Goal: Task Accomplishment & Management: Use online tool/utility

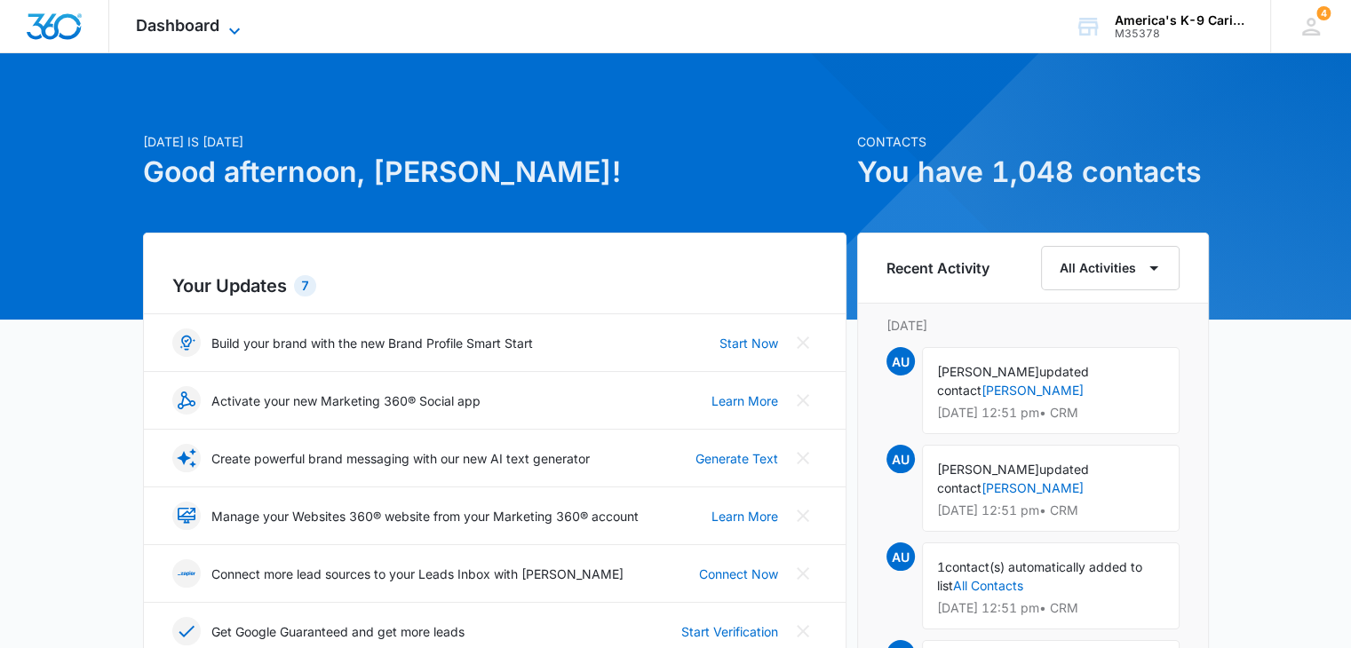
click at [225, 26] on icon at bounding box center [234, 30] width 21 height 21
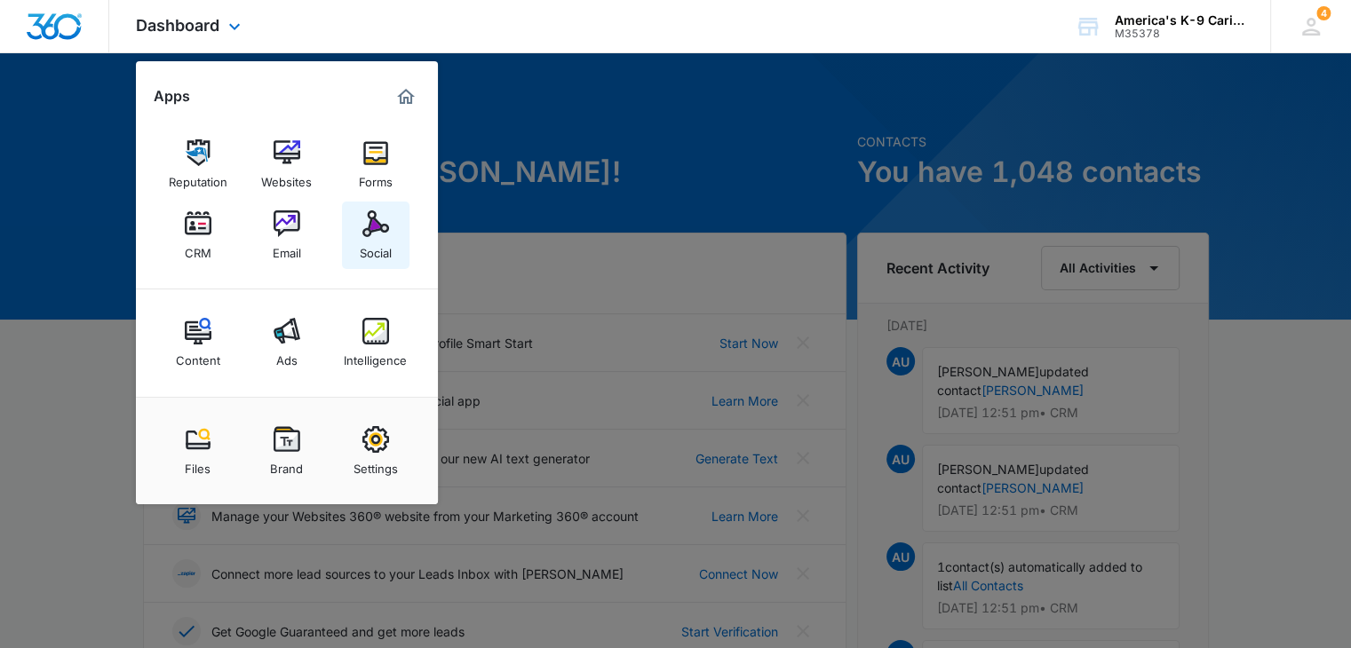
click at [372, 232] on img at bounding box center [375, 224] width 27 height 27
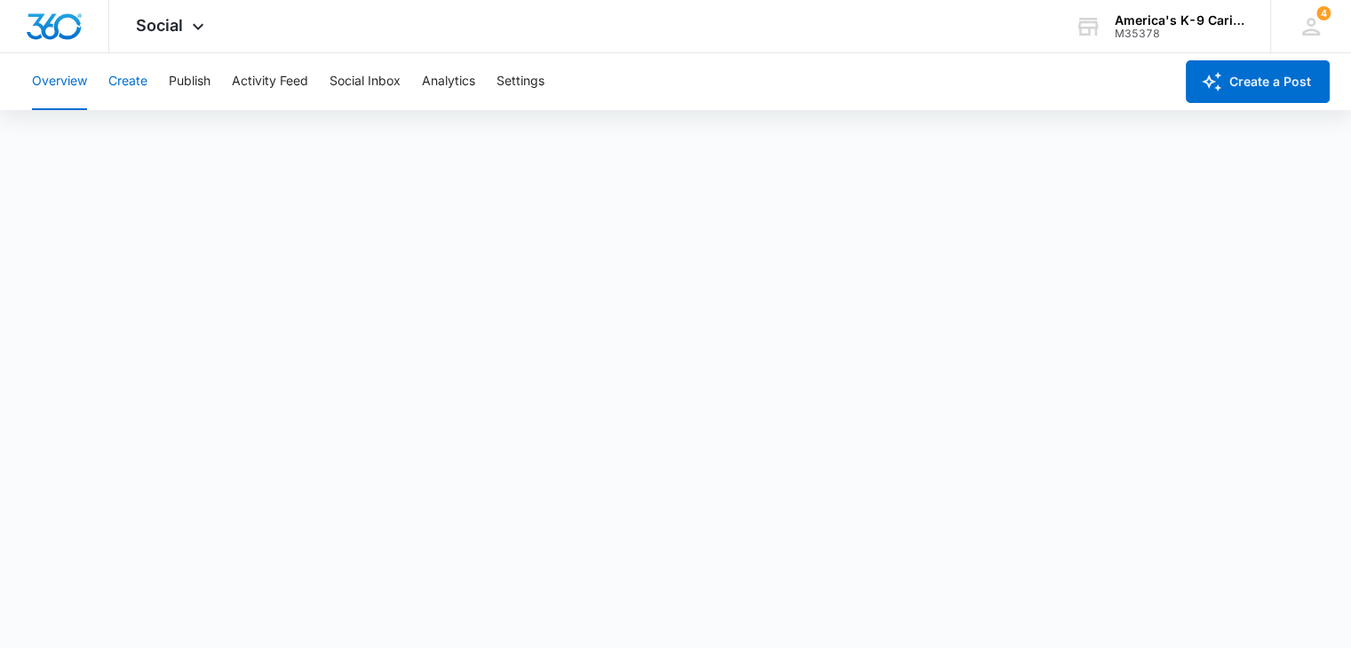
click at [123, 85] on button "Create" at bounding box center [127, 81] width 39 height 57
click at [74, 88] on button "Overview" at bounding box center [59, 81] width 55 height 57
